Goal: Information Seeking & Learning: Learn about a topic

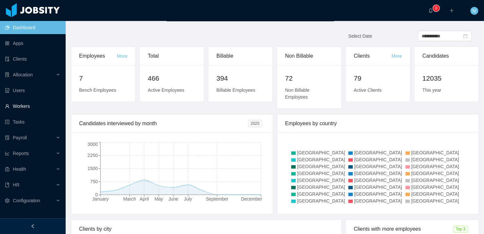
click at [22, 106] on link "Workers" at bounding box center [32, 106] width 55 height 13
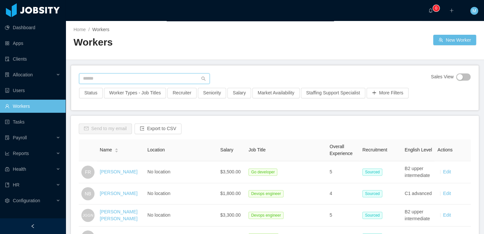
click at [111, 81] on input "text" at bounding box center [144, 79] width 131 height 11
paste input "**********"
type input "**********"
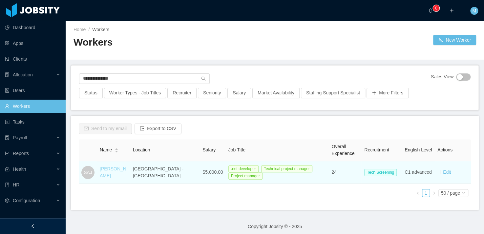
click at [116, 168] on link "[PERSON_NAME]" at bounding box center [113, 172] width 27 height 12
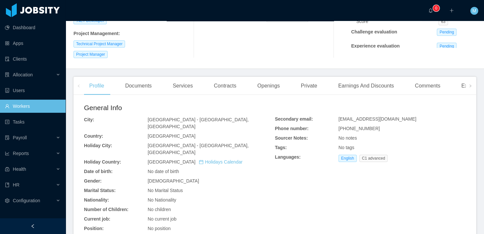
scroll to position [195, 0]
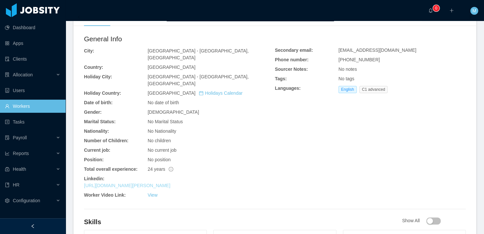
click at [125, 183] on link "[URL][DOMAIN_NAME][PERSON_NAME]" at bounding box center [127, 185] width 86 height 5
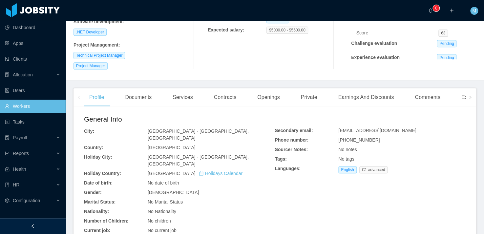
scroll to position [215, 0]
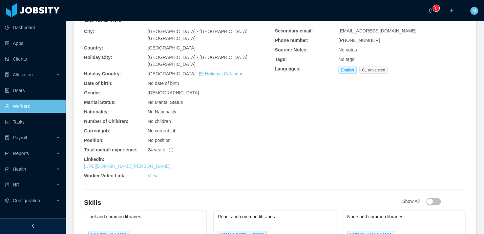
click at [133, 164] on link "[URL][DOMAIN_NAME][PERSON_NAME]" at bounding box center [127, 166] width 86 height 5
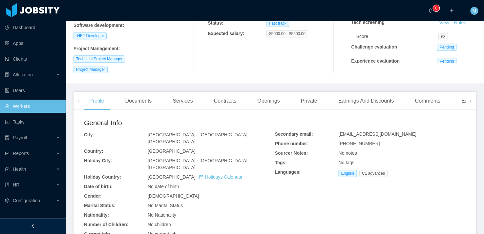
scroll to position [207, 0]
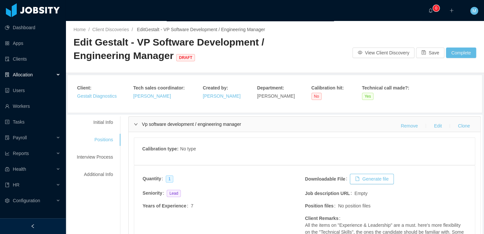
click at [29, 74] on span "Allocation" at bounding box center [23, 74] width 20 height 5
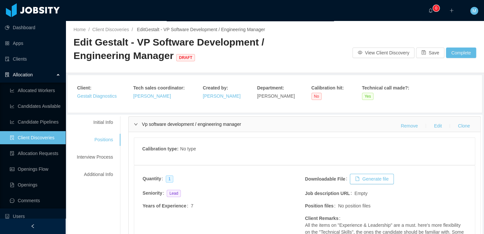
click at [43, 140] on link "Client Discoveries" at bounding box center [35, 137] width 51 height 13
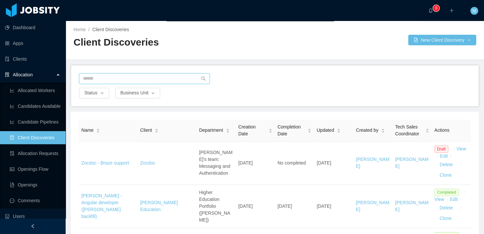
click at [136, 79] on input "text" at bounding box center [144, 79] width 131 height 11
type input "*****"
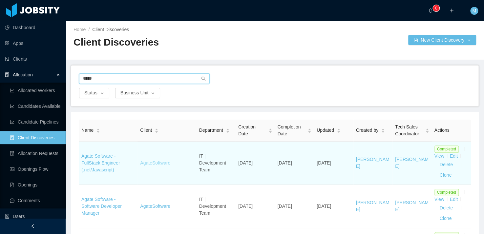
scroll to position [61, 0]
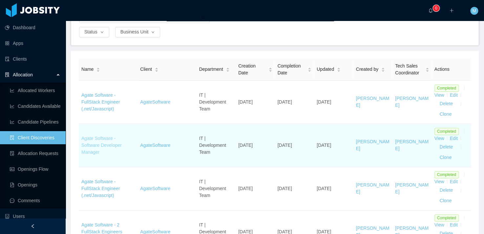
click at [102, 143] on link "Agate Software - Software Developer Manager" at bounding box center [101, 145] width 40 height 19
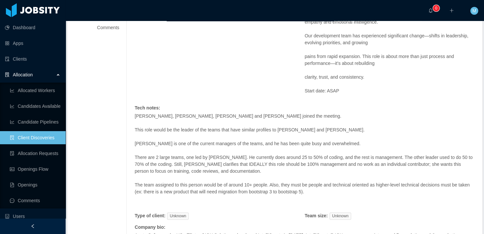
scroll to position [135, 0]
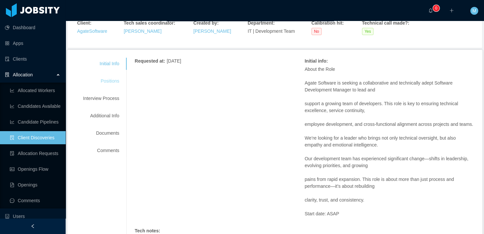
click at [112, 80] on div "Positions" at bounding box center [101, 81] width 52 height 12
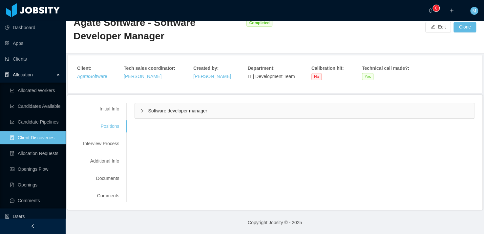
click at [173, 106] on div "Software developer manager" at bounding box center [304, 110] width 339 height 15
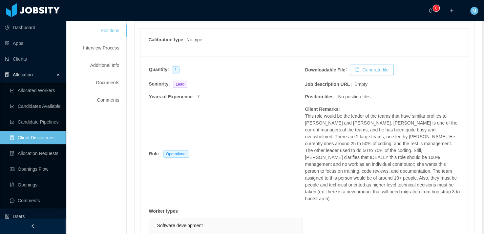
scroll to position [0, 0]
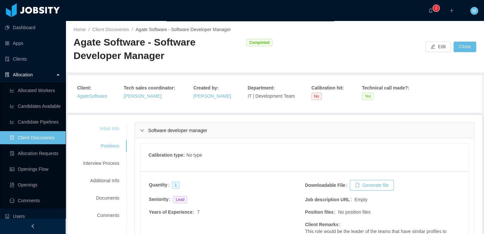
click at [107, 125] on div "Initial Info" at bounding box center [101, 129] width 52 height 12
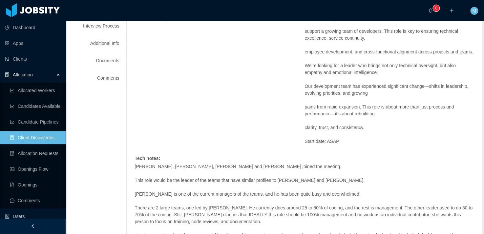
scroll to position [110, 0]
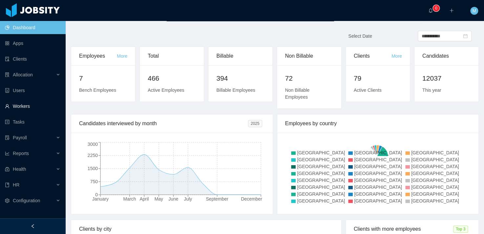
click at [18, 104] on link "Workers" at bounding box center [32, 106] width 55 height 13
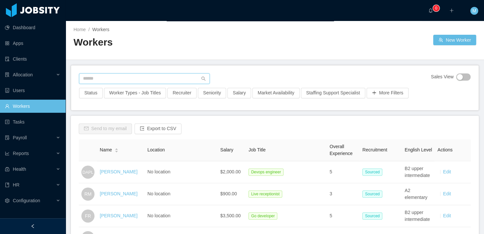
click at [118, 76] on input "text" at bounding box center [144, 79] width 131 height 11
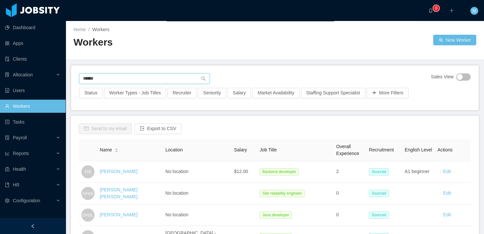
click at [124, 82] on input "******" at bounding box center [144, 79] width 131 height 11
type input "**********"
